Goal: Task Accomplishment & Management: Manage account settings

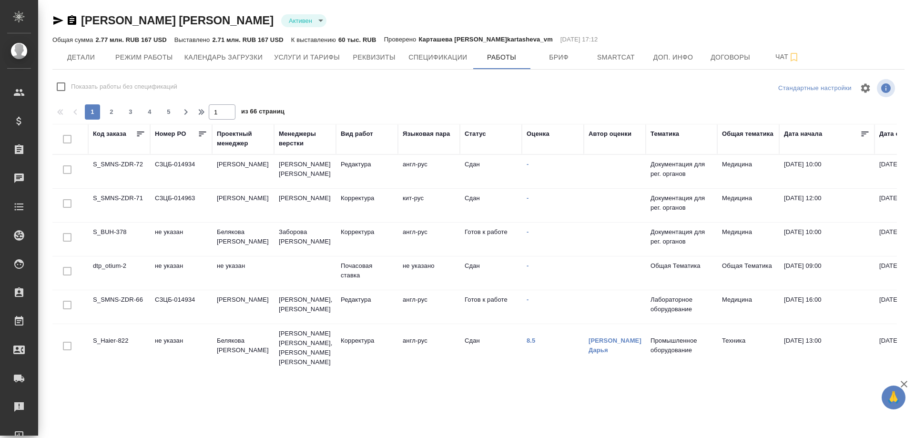
scroll to position [286, 0]
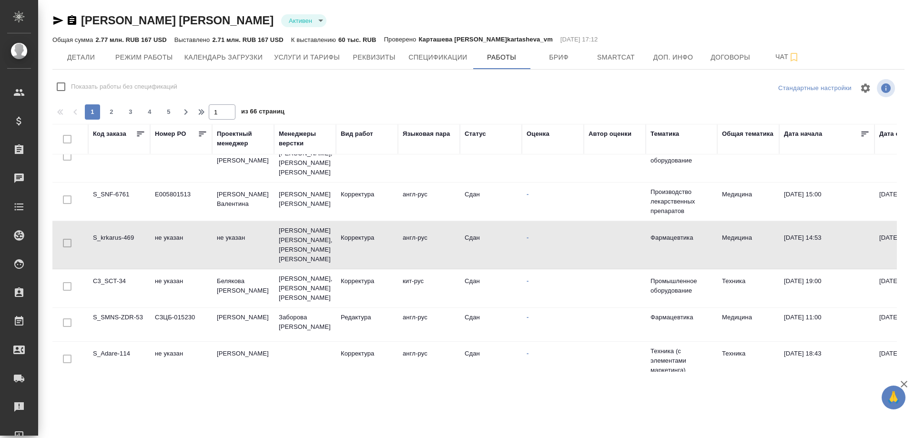
click at [109, 272] on td "C3_SCT-34" at bounding box center [119, 288] width 62 height 33
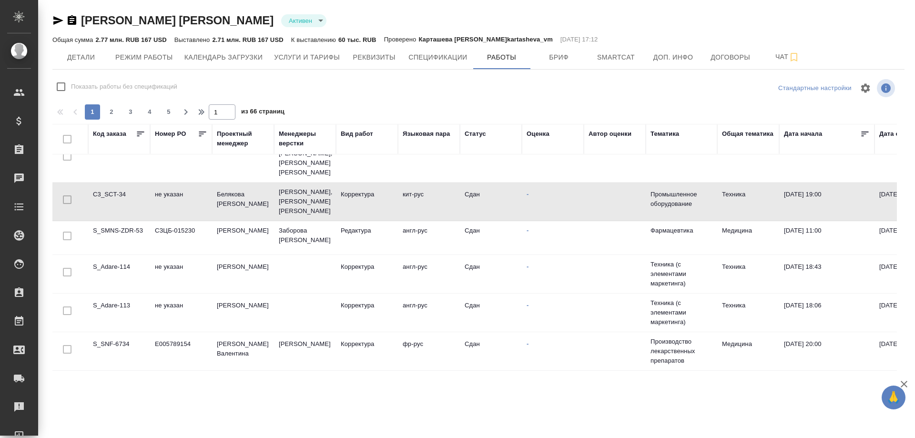
scroll to position [381, 0]
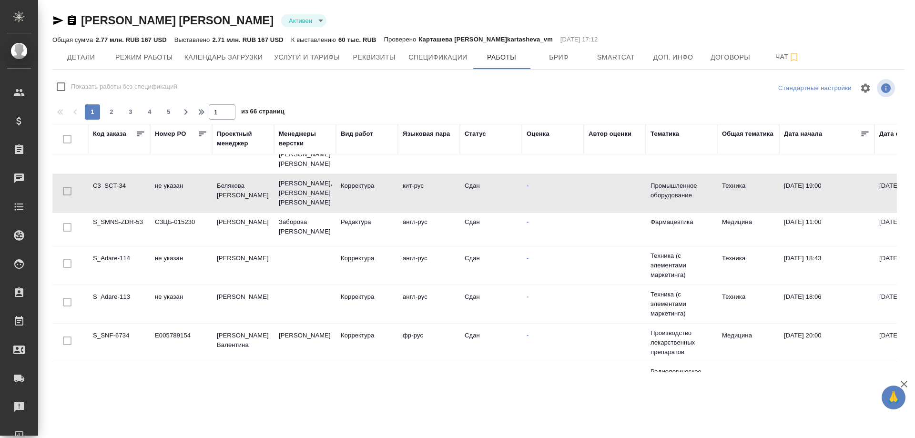
click at [107, 326] on td "S_SNF-6734" at bounding box center [119, 342] width 62 height 33
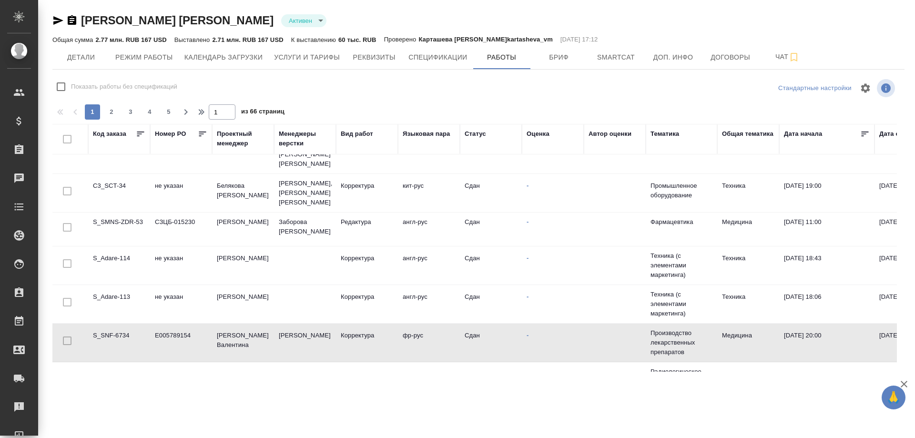
click at [107, 326] on td "S_SNF-6734" at bounding box center [119, 342] width 62 height 33
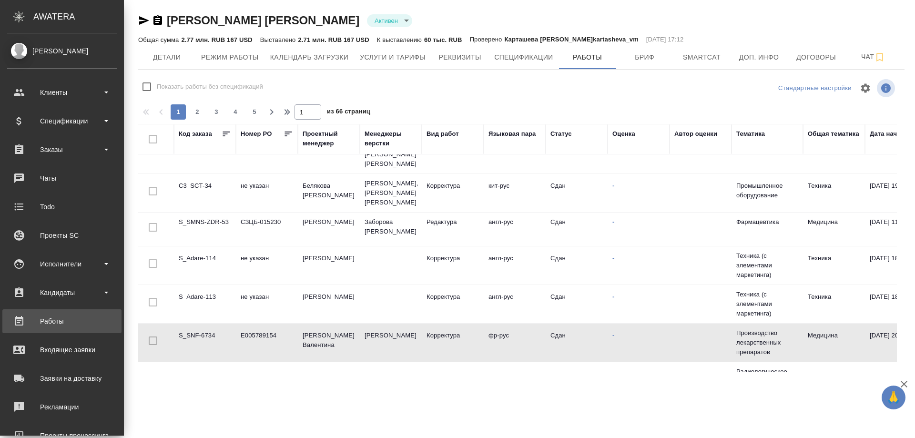
click at [65, 323] on div "Работы" at bounding box center [62, 321] width 110 height 14
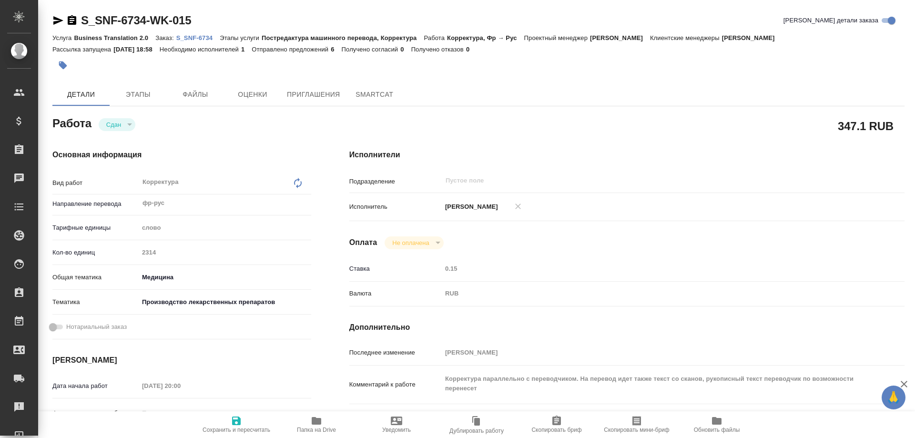
type textarea "x"
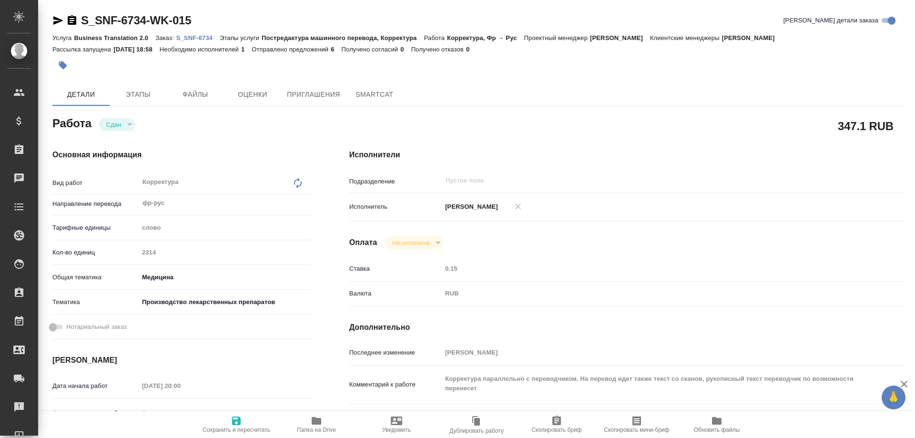
type textarea "x"
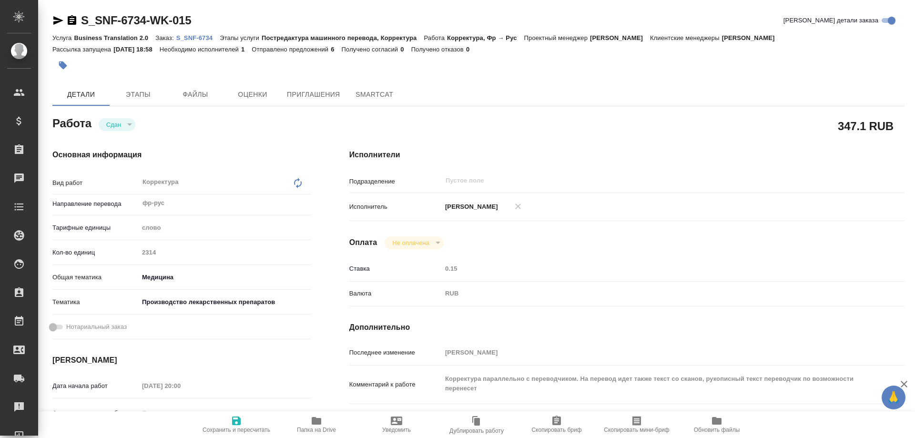
type textarea "x"
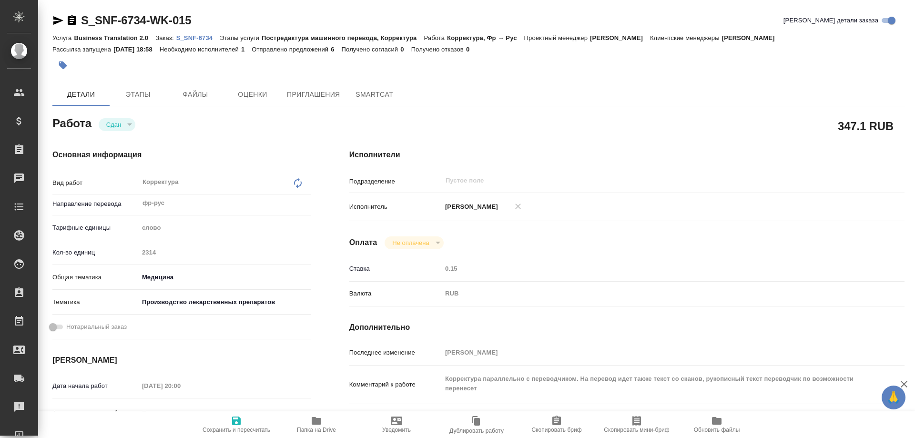
type textarea "x"
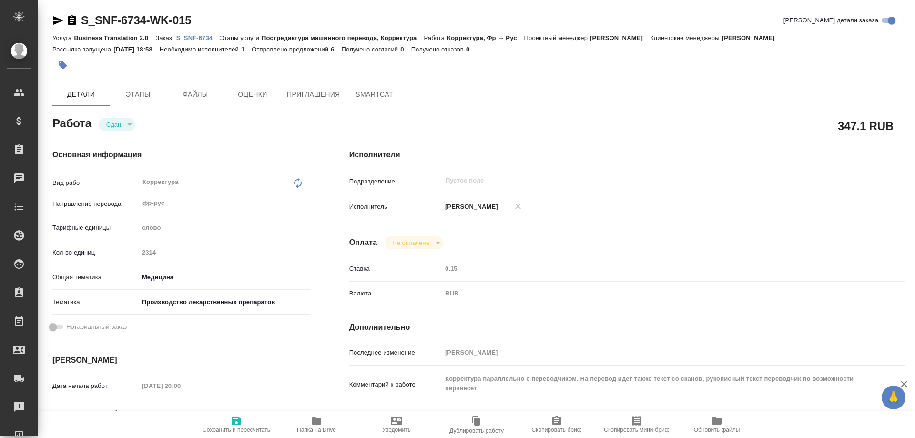
type textarea "x"
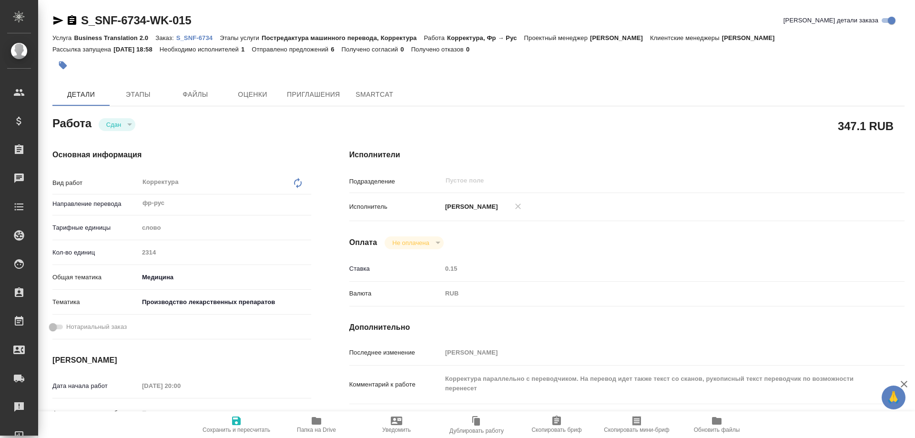
type textarea "x"
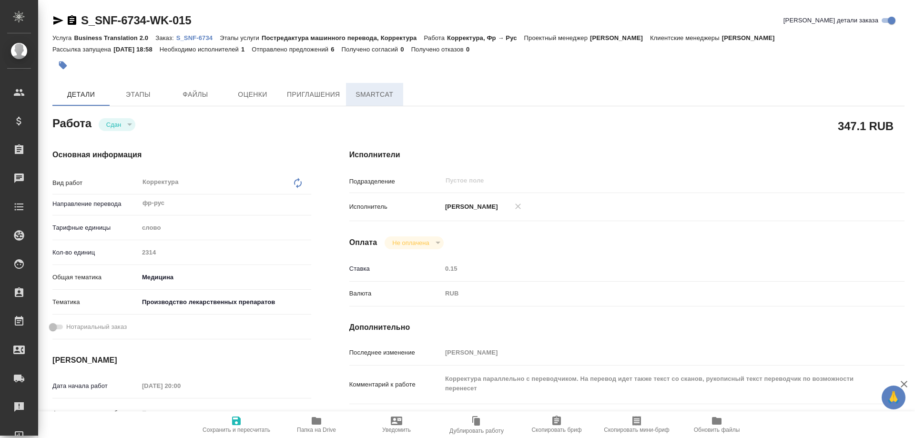
type textarea "x"
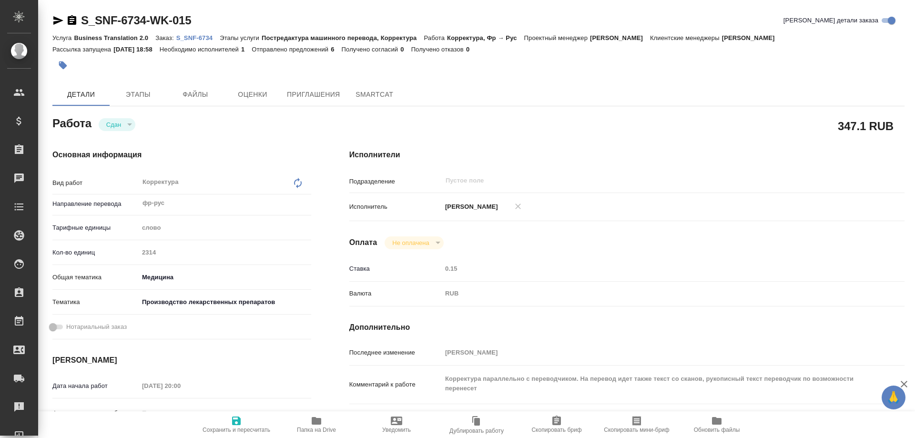
type textarea "x"
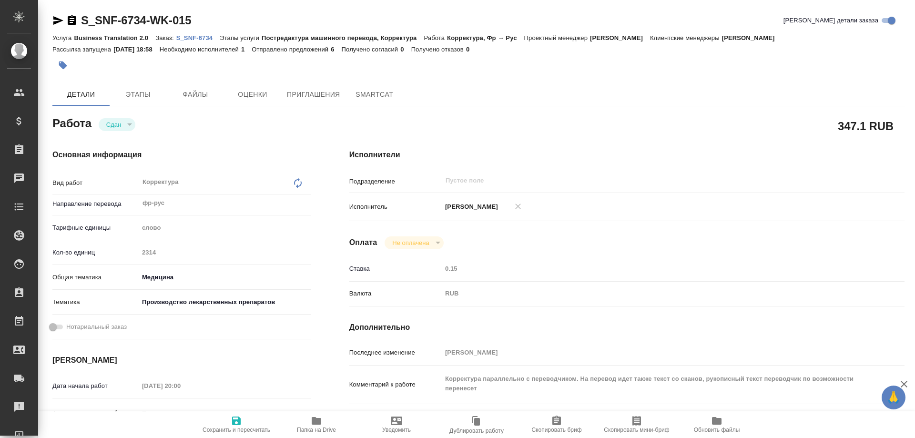
click at [202, 38] on p "S_SNF-6734" at bounding box center [198, 37] width 44 height 7
type textarea "x"
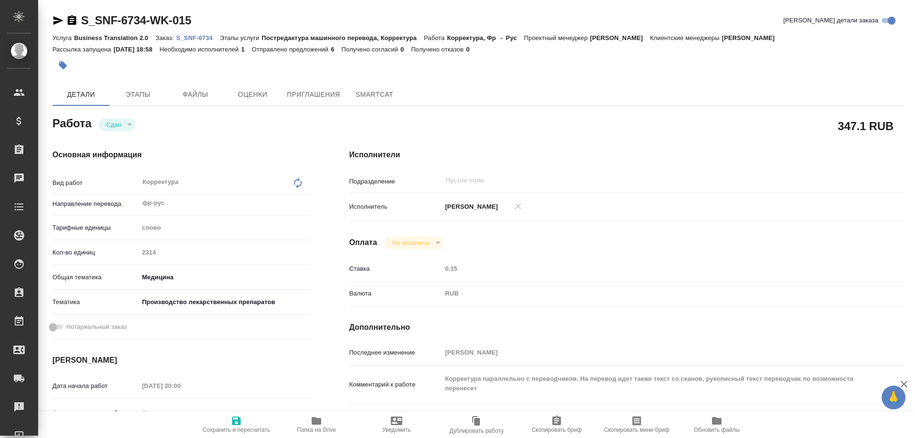
type textarea "x"
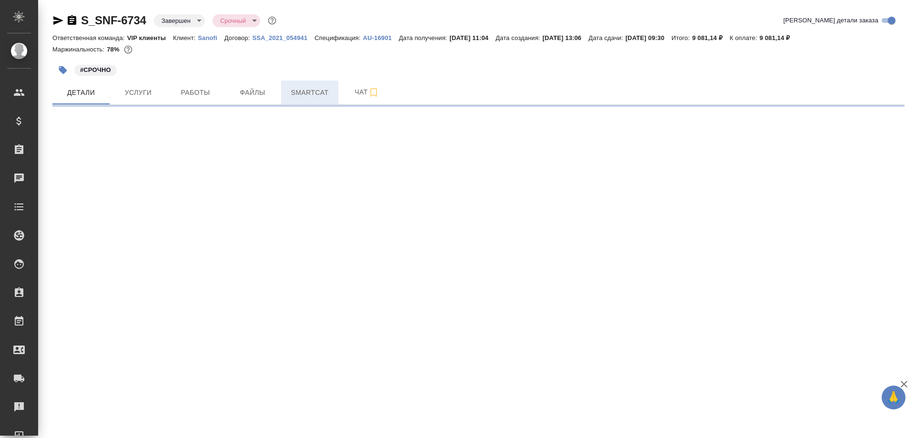
select select "RU"
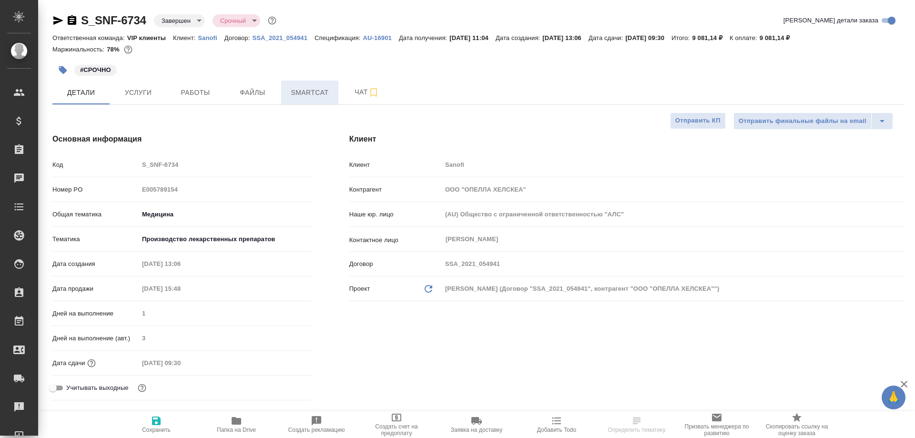
type textarea "x"
type input "[PERSON_NAME]"
type input "Комаров Роман"
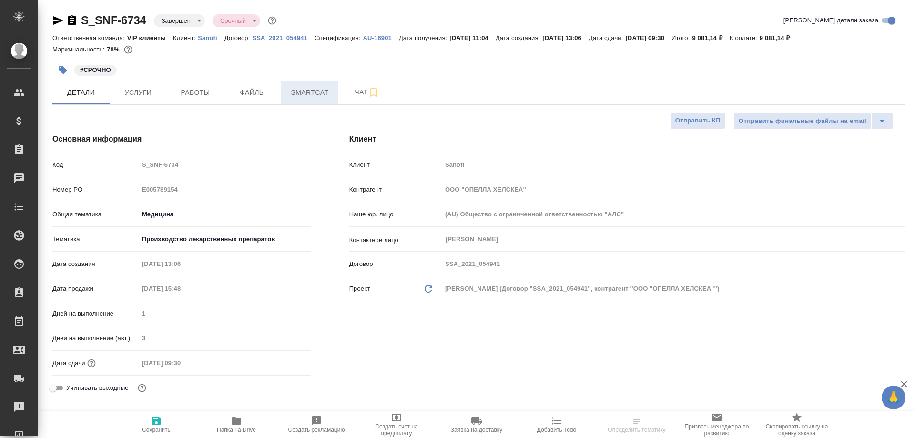
click at [314, 91] on span "Smartcat" at bounding box center [310, 93] width 46 height 12
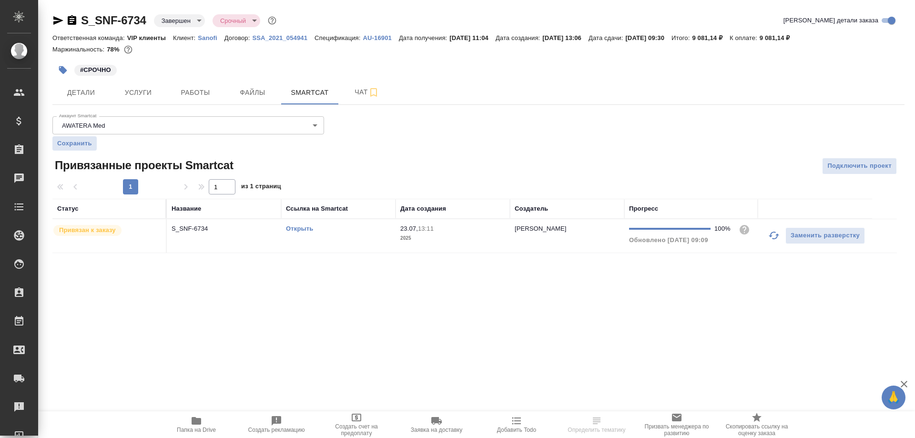
click at [302, 230] on link "Открыть" at bounding box center [299, 228] width 27 height 7
click at [307, 95] on span "Smartcat" at bounding box center [310, 93] width 46 height 12
click at [73, 19] on icon "button" at bounding box center [72, 20] width 9 height 10
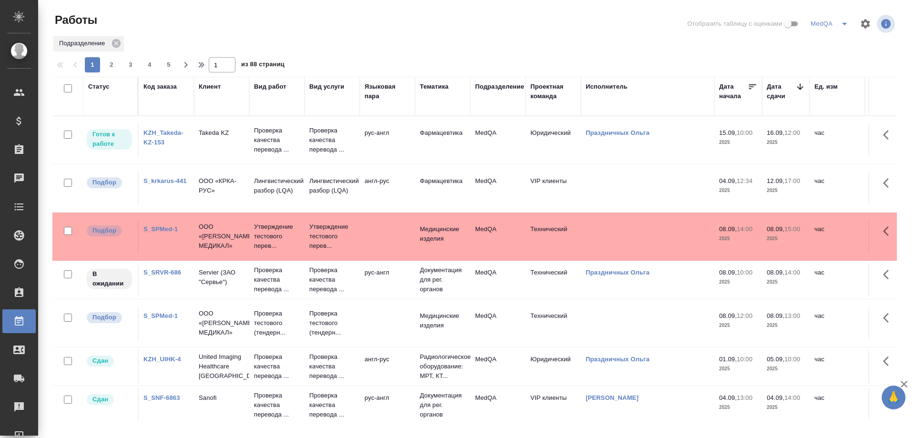
click at [158, 228] on link "S_SPMed-1" at bounding box center [160, 228] width 34 height 7
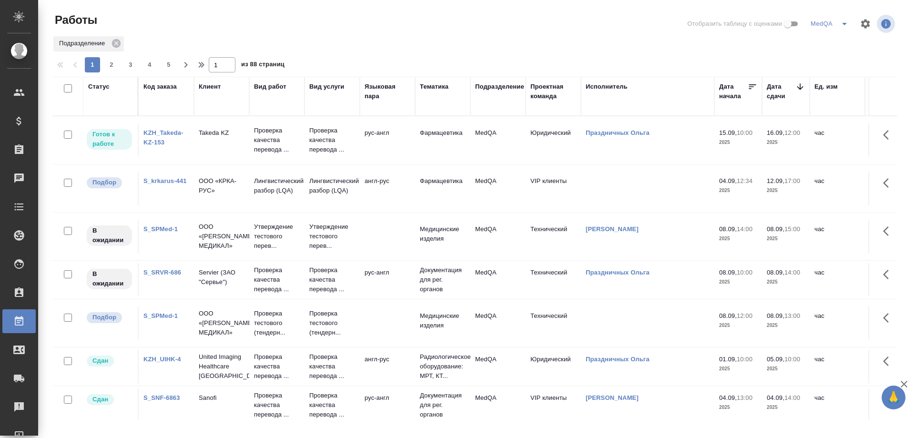
drag, startPoint x: 427, startPoint y: 54, endPoint x: 385, endPoint y: 28, distance: 50.5
click at [385, 28] on div at bounding box center [478, 23] width 284 height 23
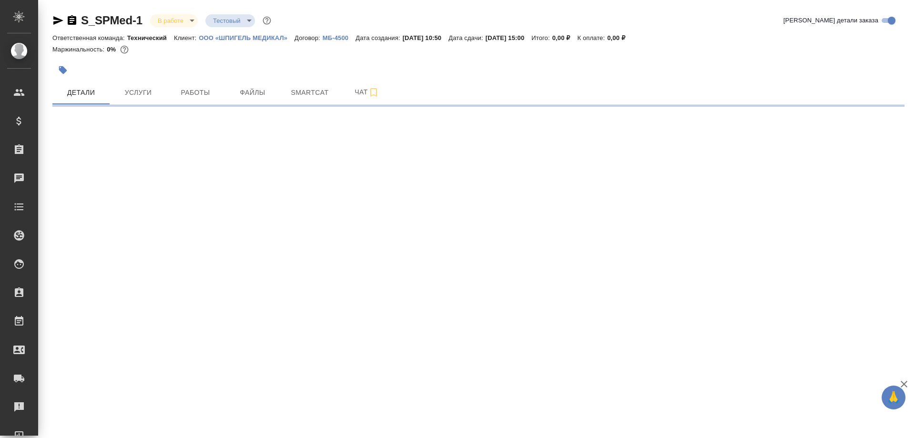
select select "RU"
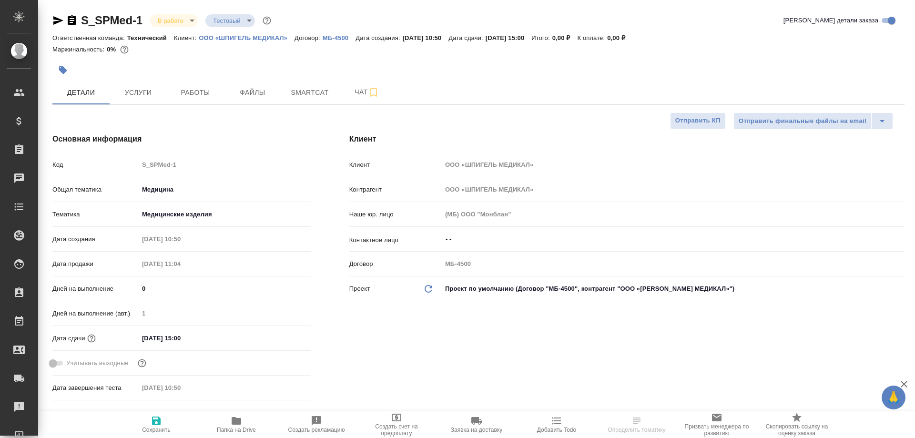
type textarea "x"
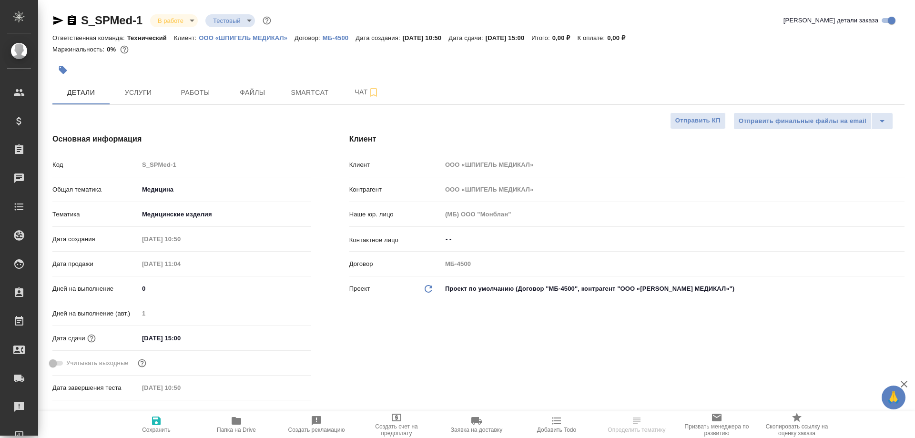
type textarea "x"
click at [196, 100] on button "Работы" at bounding box center [195, 93] width 57 height 24
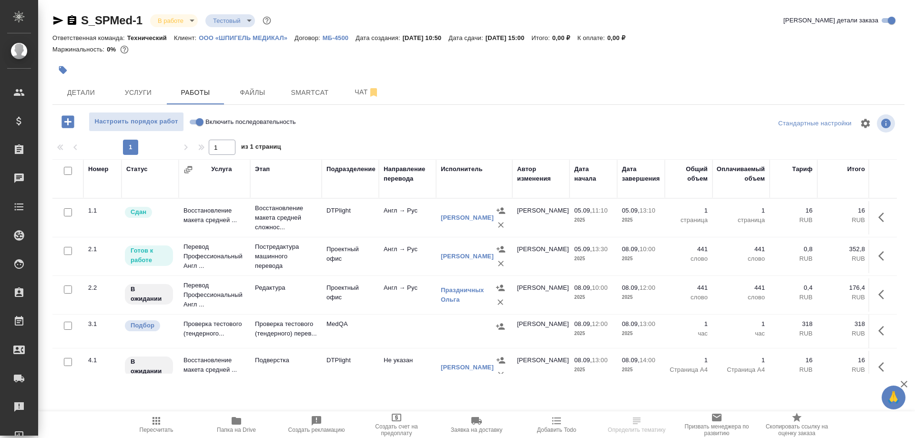
click at [196, 328] on td "Проверка тестового (тендерного..." at bounding box center [214, 331] width 71 height 33
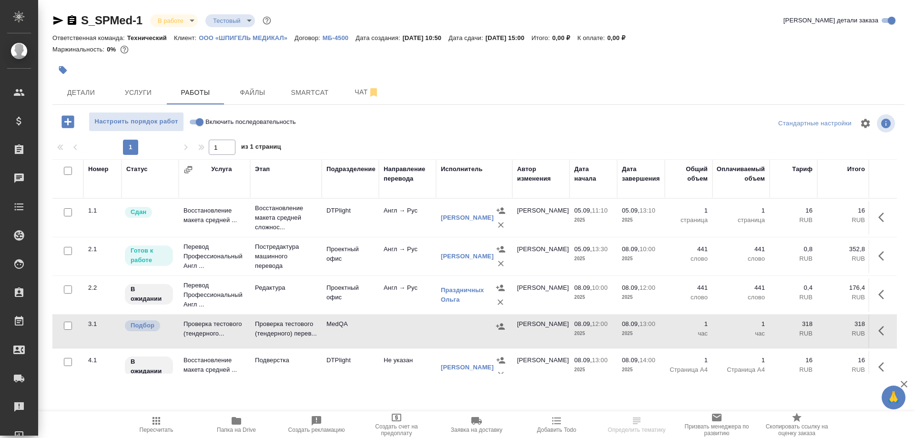
click at [196, 327] on td "Проверка тестового (тендерного..." at bounding box center [214, 331] width 71 height 33
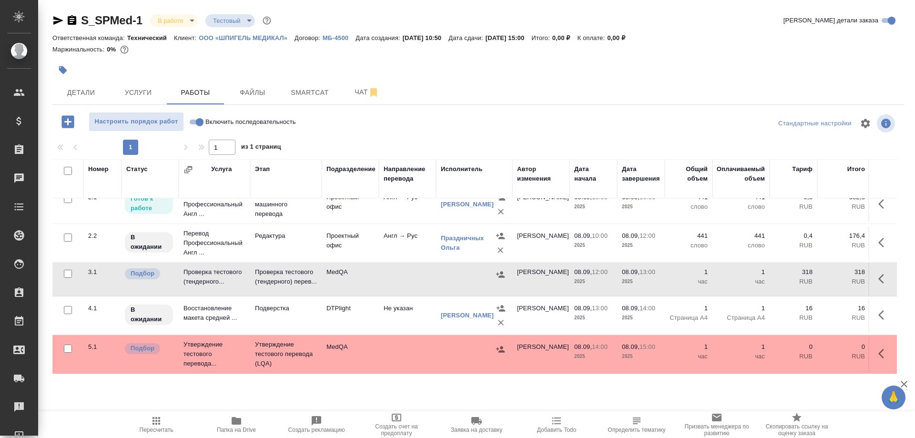
click at [201, 335] on td "Утверждение тестового перевода..." at bounding box center [214, 354] width 71 height 38
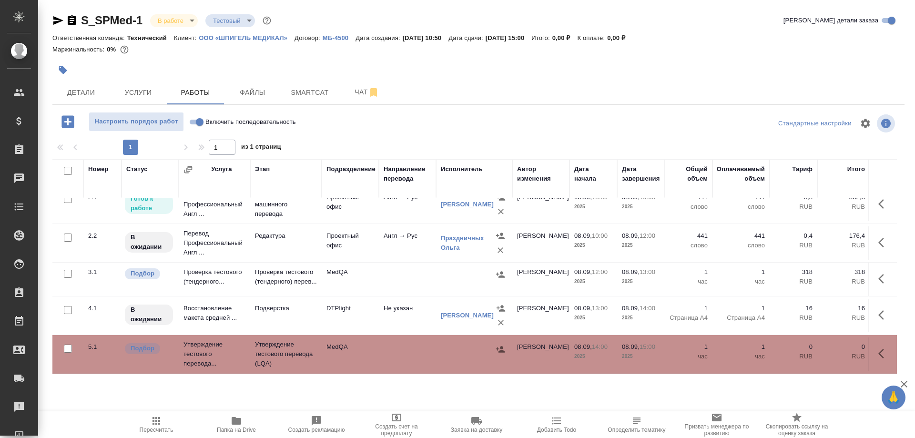
click at [201, 335] on td "Утверждение тестового перевода..." at bounding box center [214, 354] width 71 height 38
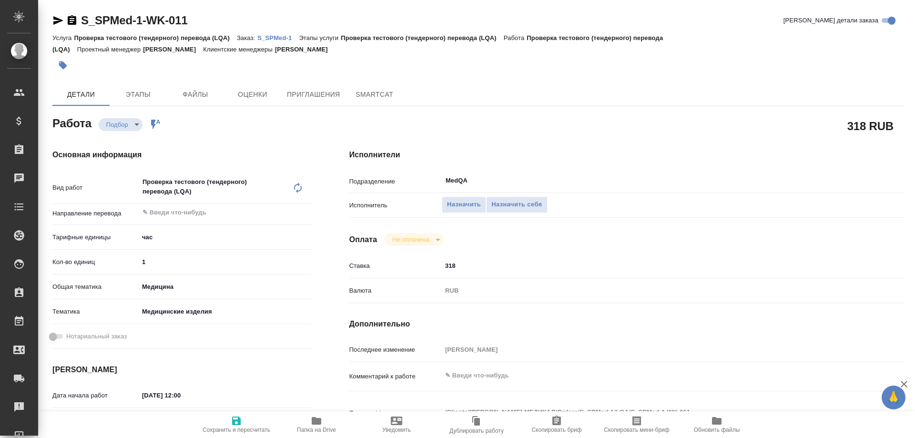
type textarea "x"
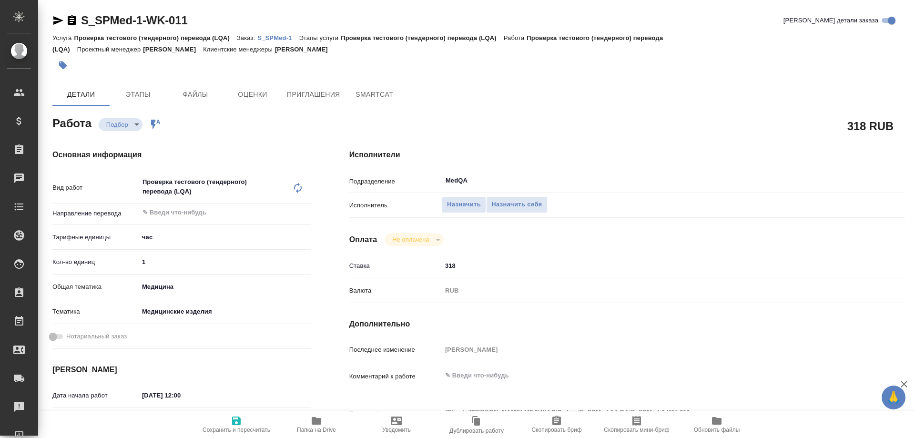
type textarea "x"
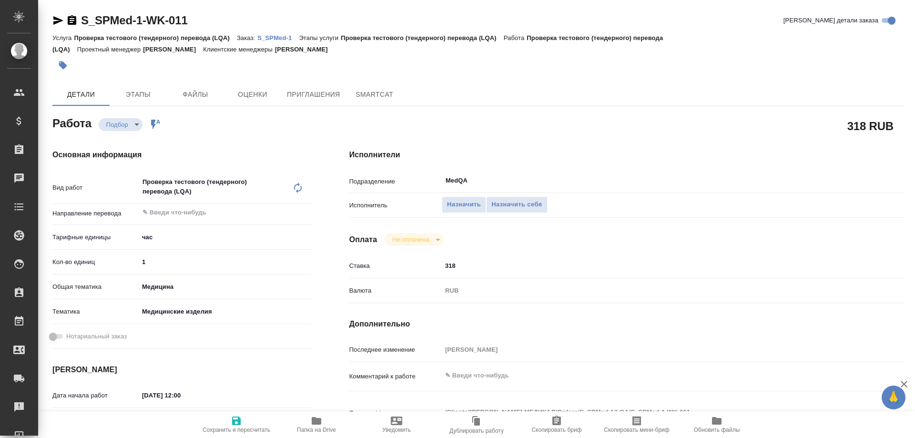
type textarea "x"
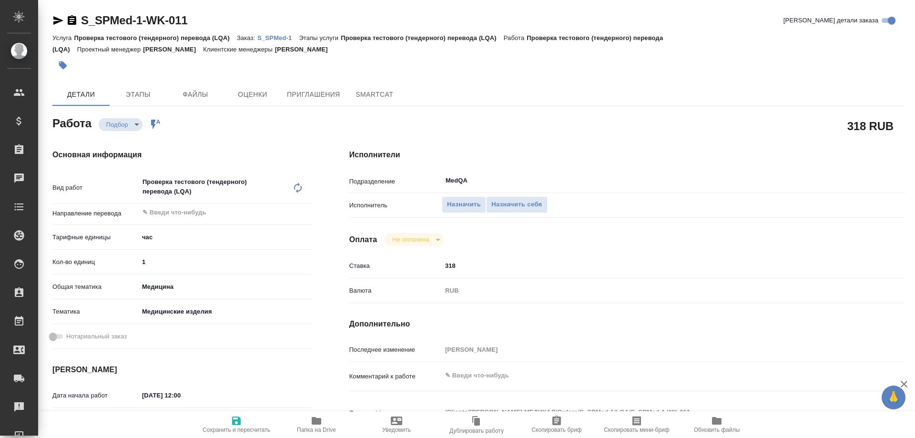
type textarea "x"
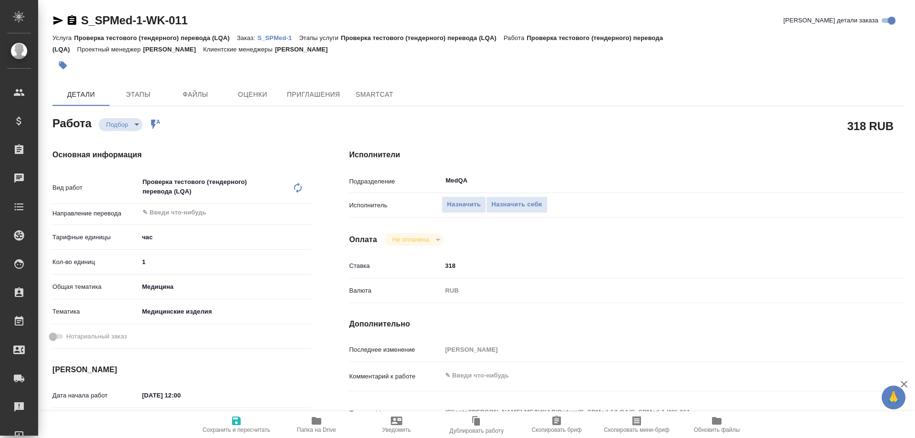
type textarea "x"
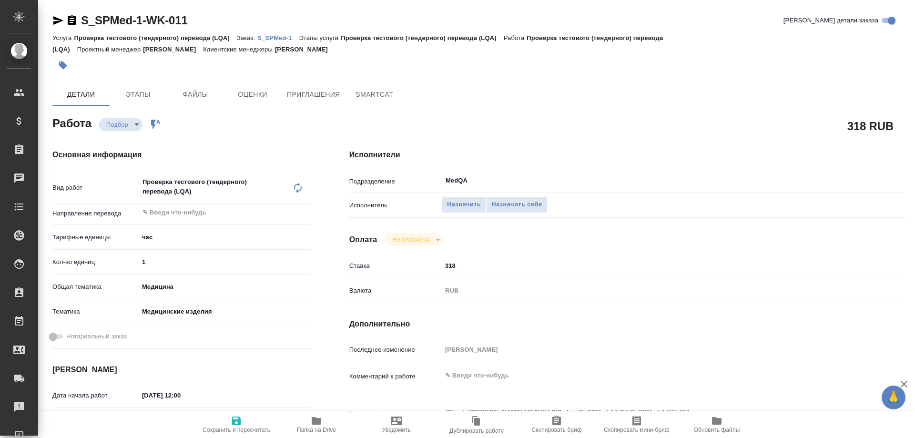
type textarea "x"
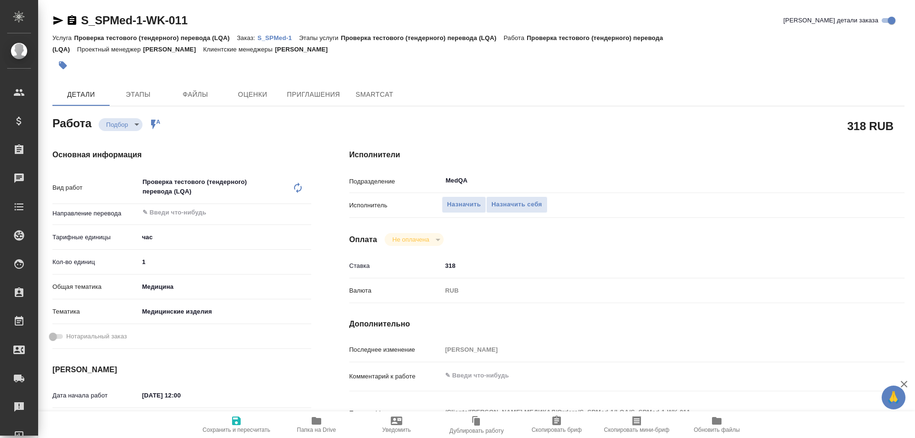
type textarea "x"
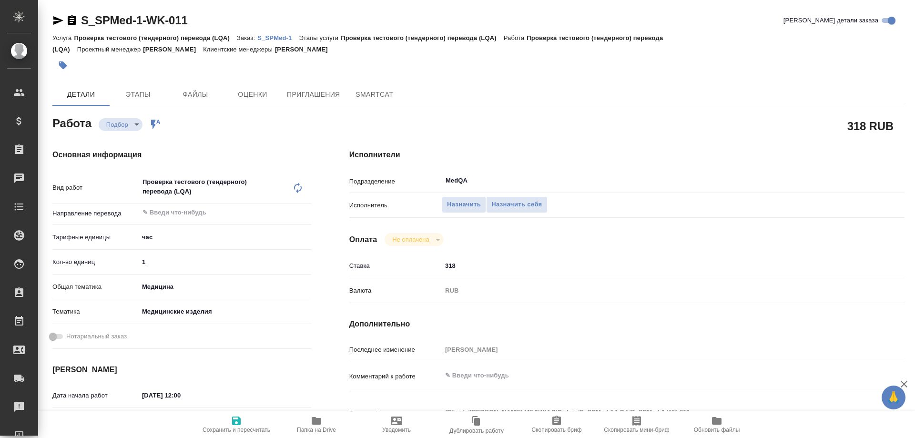
type textarea "x"
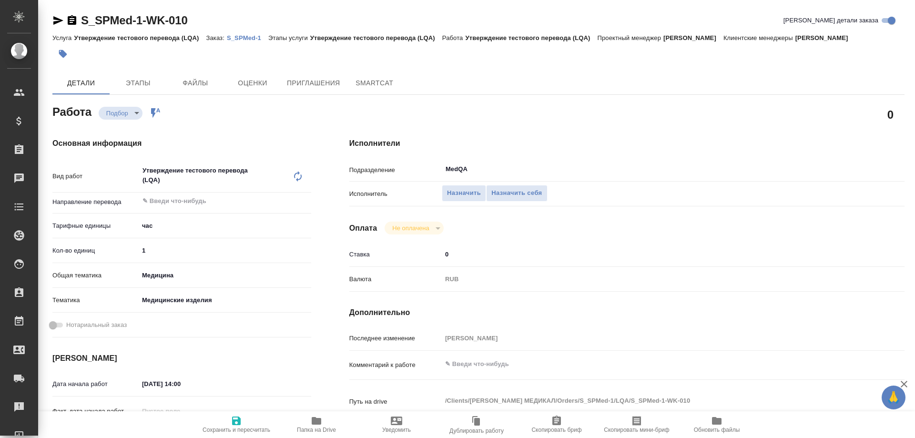
type textarea "x"
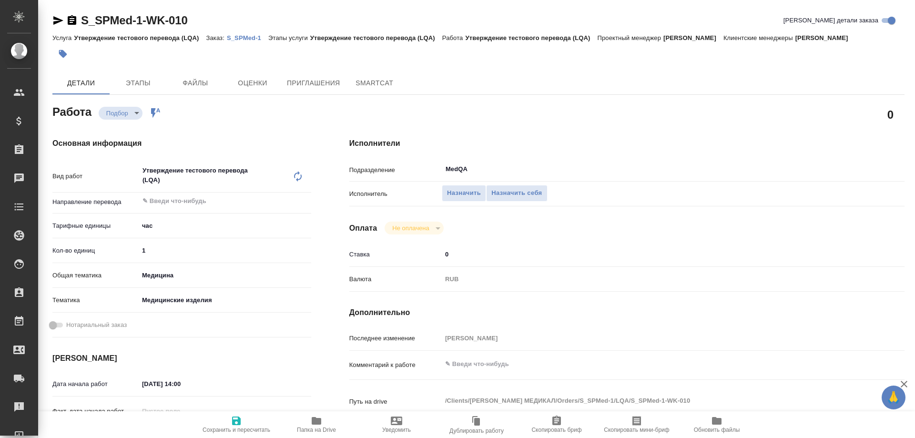
type textarea "x"
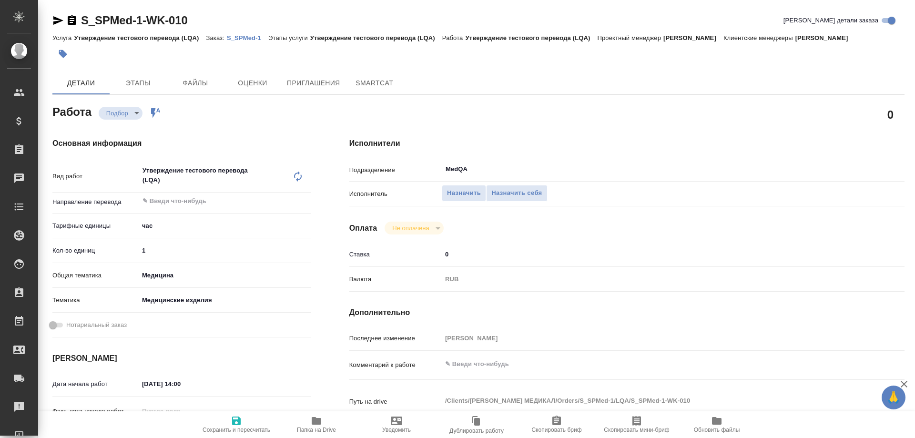
type textarea "x"
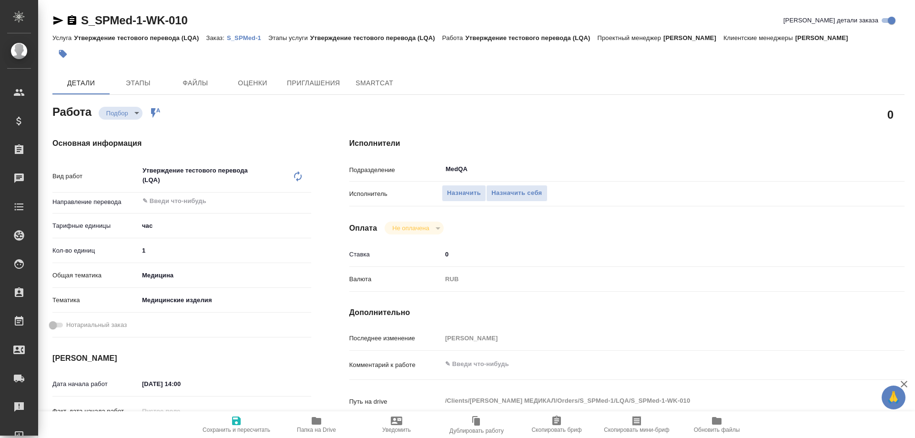
type textarea "x"
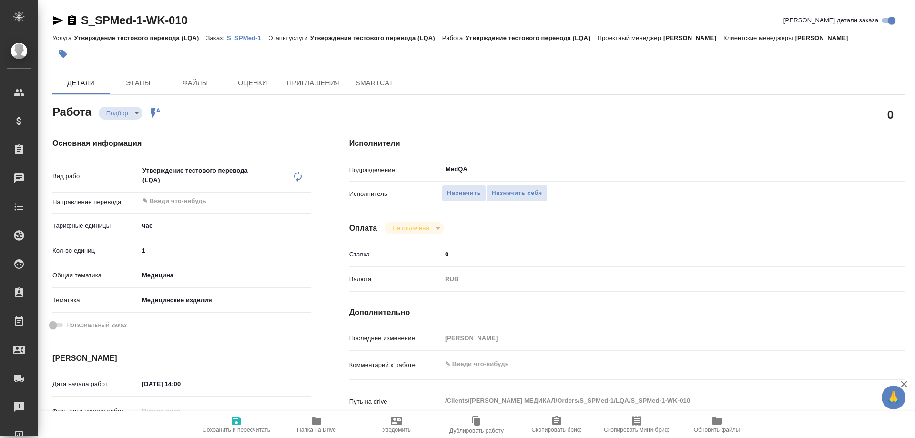
type textarea "x"
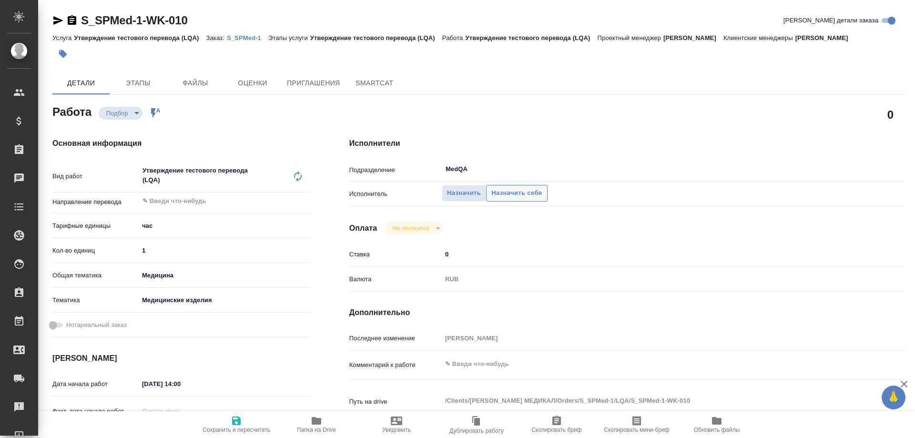
type textarea "x"
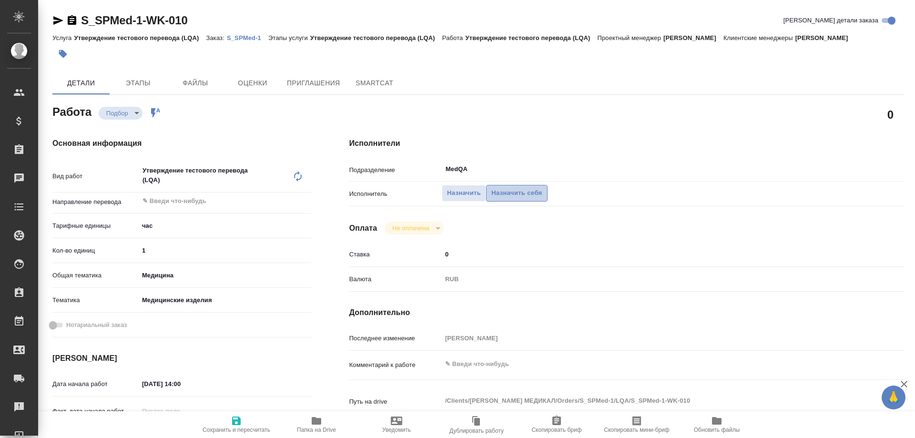
click at [520, 189] on span "Назначить себя" at bounding box center [516, 193] width 51 height 11
type textarea "x"
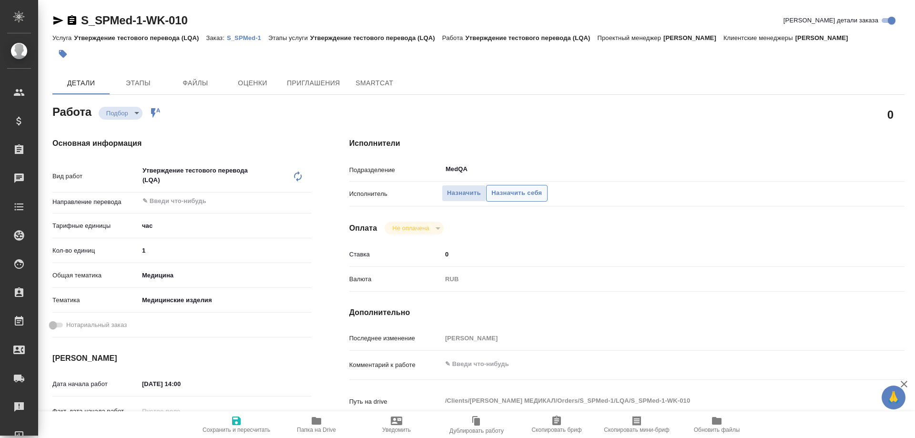
type textarea "x"
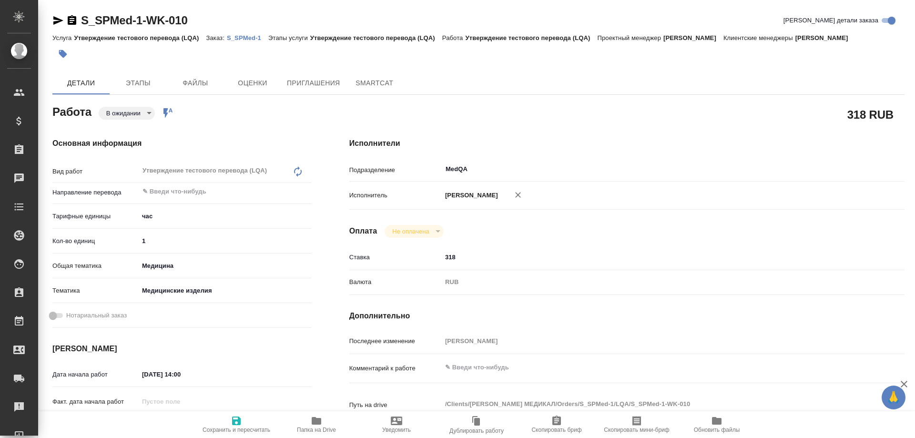
type textarea "x"
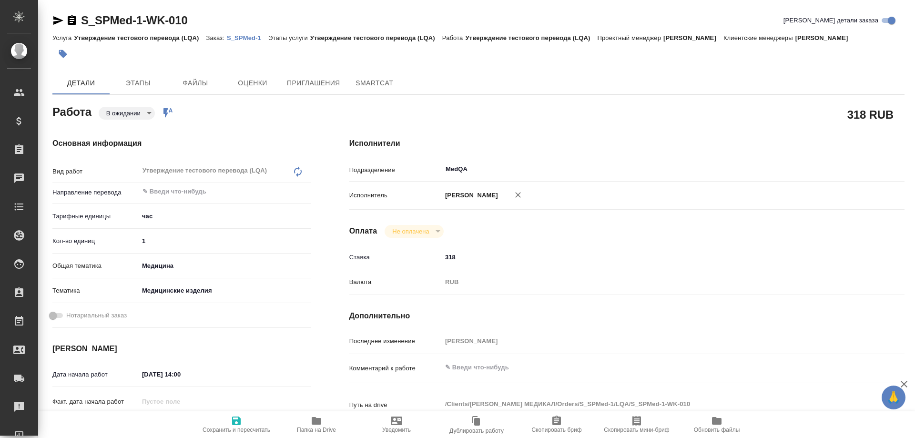
type textarea "x"
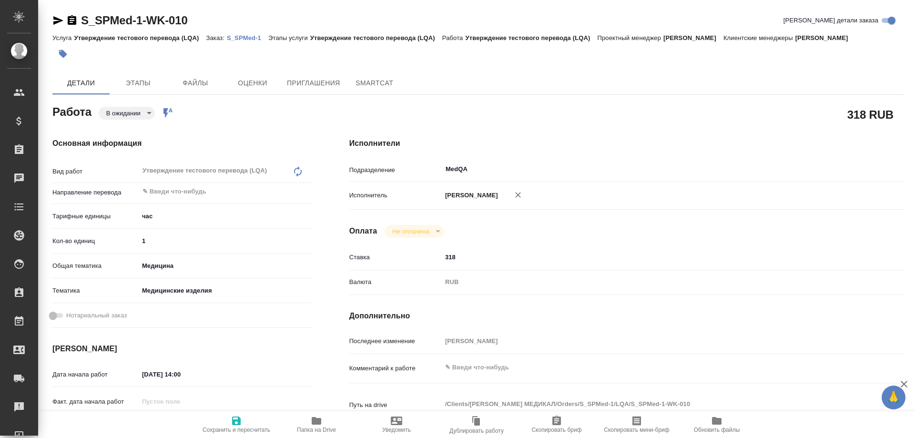
type textarea "x"
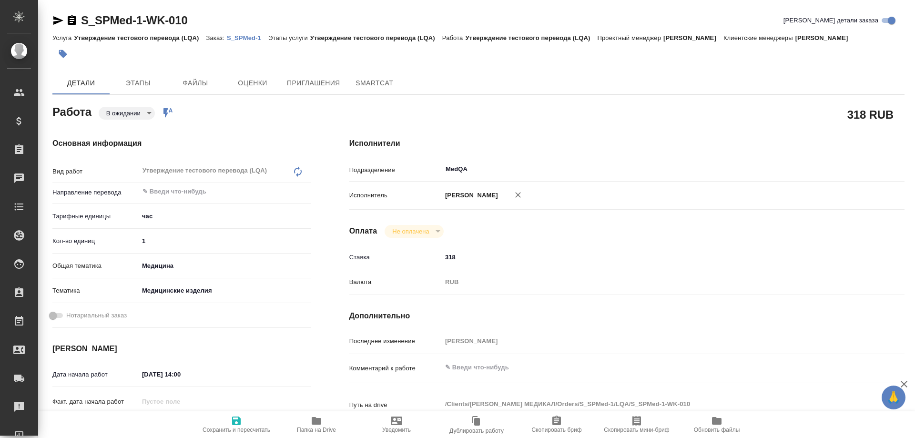
type textarea "x"
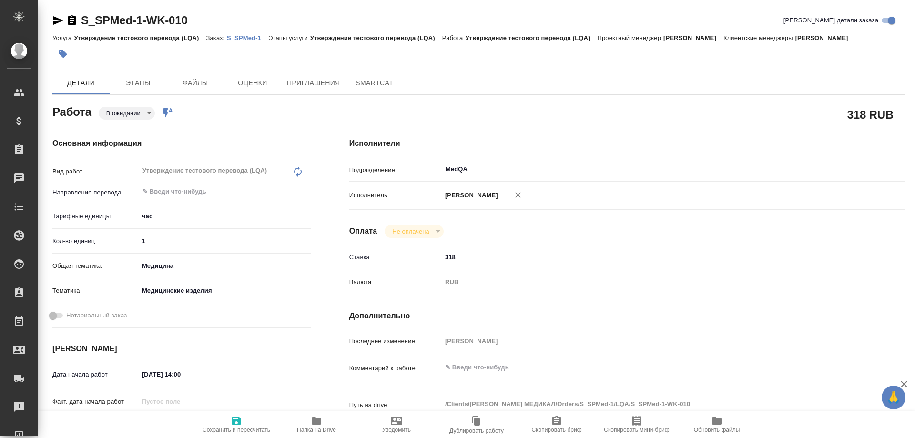
type textarea "x"
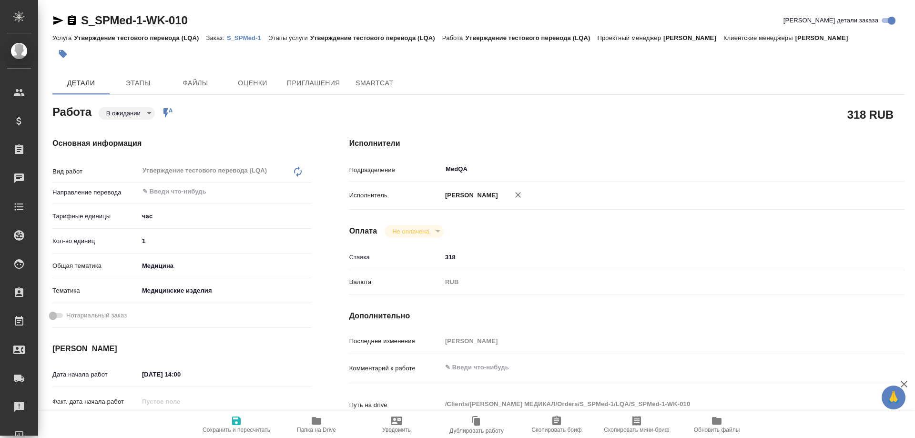
type textarea "x"
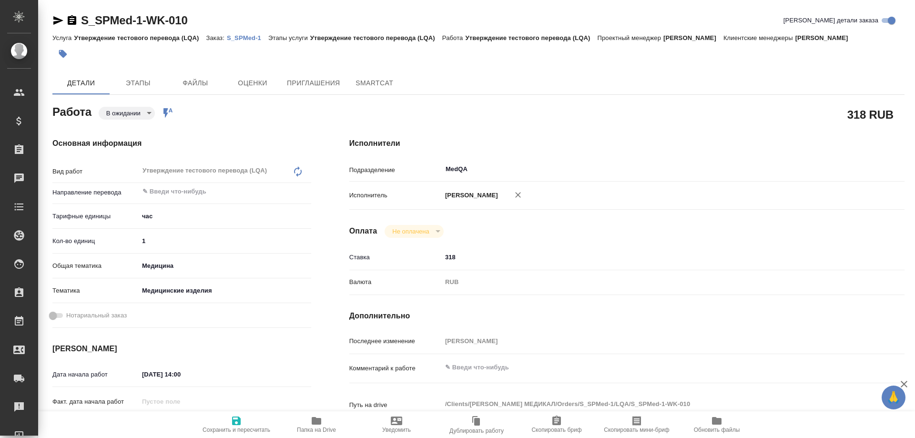
type textarea "x"
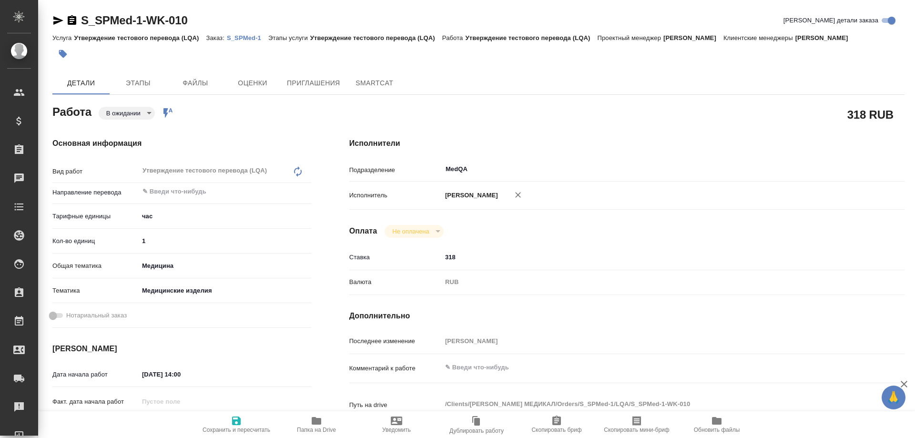
type textarea "x"
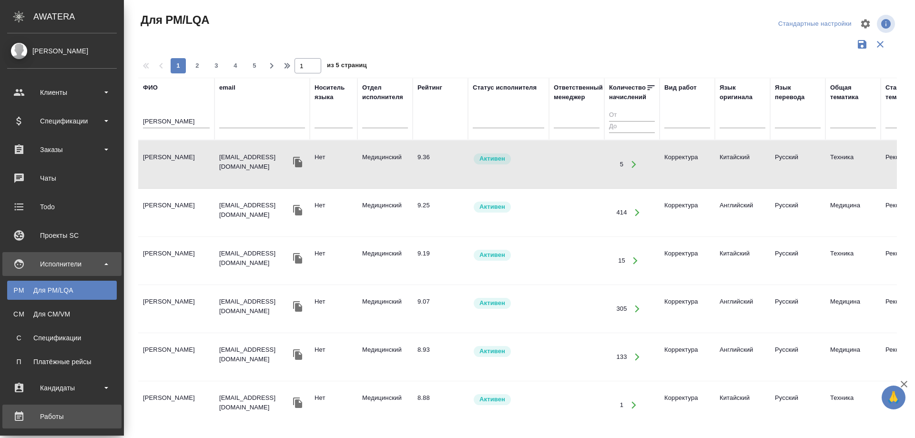
click at [57, 412] on div "Работы" at bounding box center [62, 416] width 110 height 14
